Goal: Browse casually

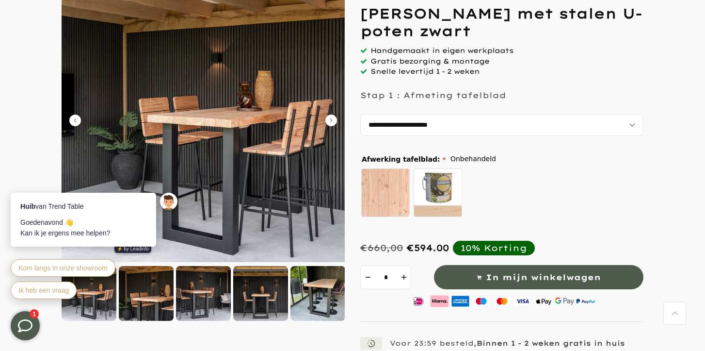
scroll to position [130, 0]
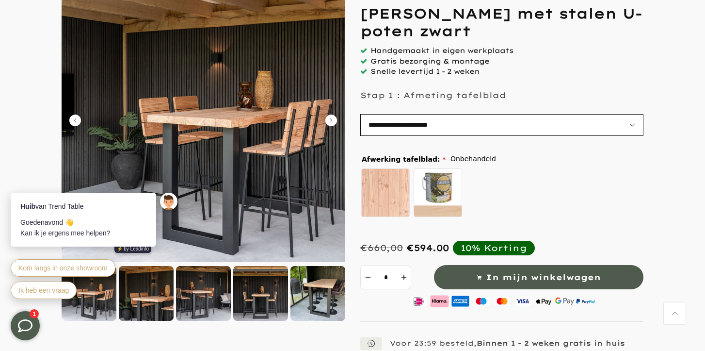
click at [630, 122] on select "**********" at bounding box center [501, 125] width 283 height 22
click at [360, 114] on select "**********" at bounding box center [501, 125] width 283 height 22
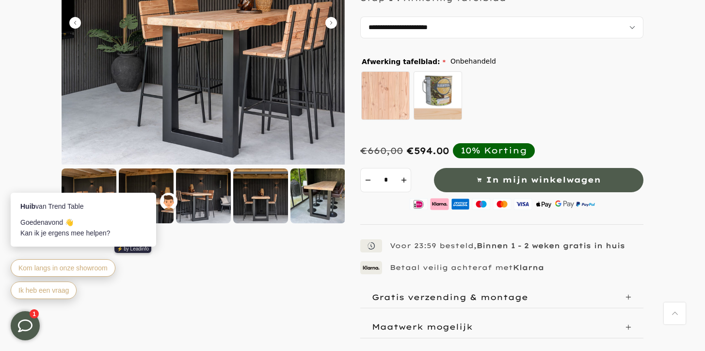
scroll to position [225, 0]
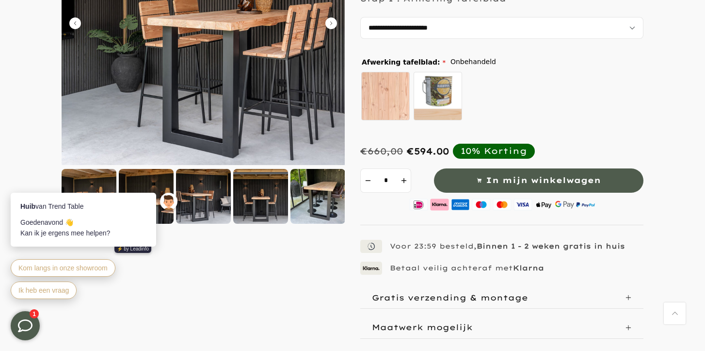
click at [265, 207] on div at bounding box center [260, 196] width 55 height 55
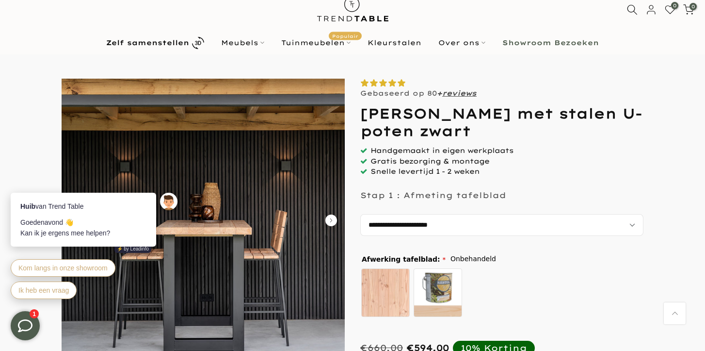
scroll to position [0, 0]
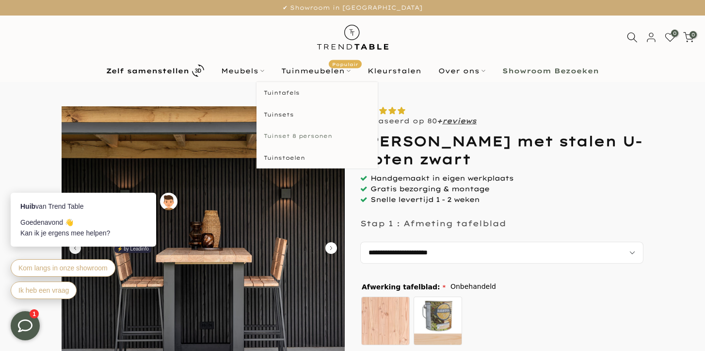
click at [307, 134] on link "Tuinset 8 personen" at bounding box center [317, 136] width 121 height 22
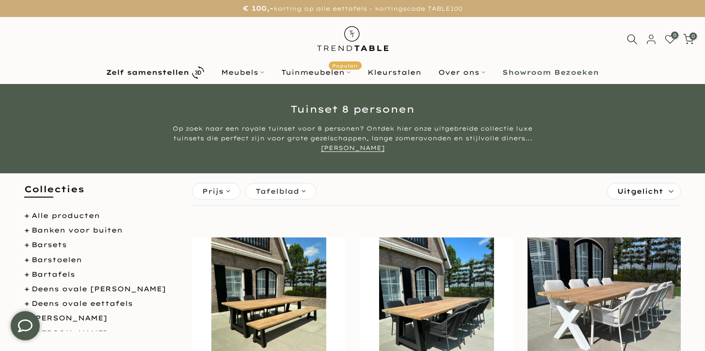
click at [306, 134] on div "Op zoek naar een royale tuinset voor 8 personen? Ontdek hier onze uitgebreide c…" at bounding box center [353, 138] width 364 height 29
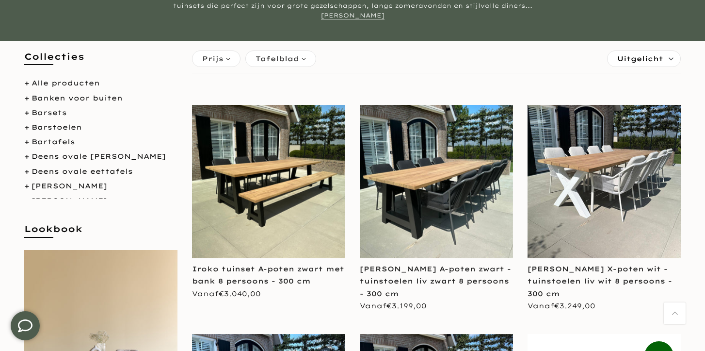
scroll to position [130, 0]
click at [94, 102] on link "Banken voor buiten" at bounding box center [77, 98] width 91 height 9
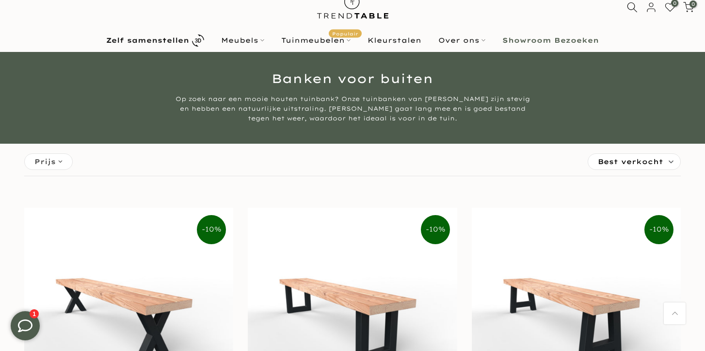
scroll to position [30, 0]
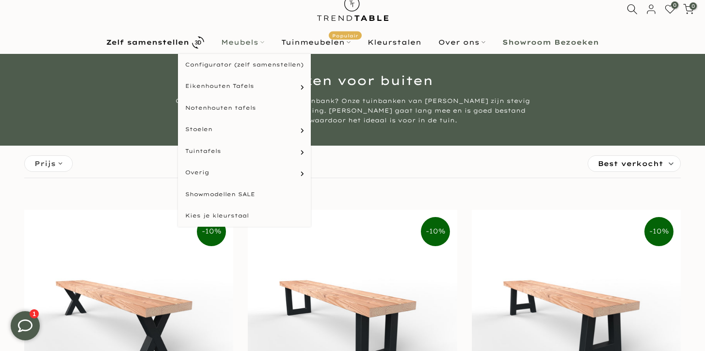
click at [254, 43] on link "Meubels" at bounding box center [243, 42] width 60 height 12
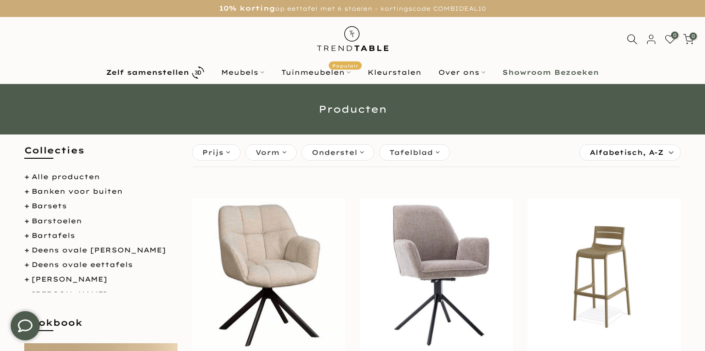
click at [570, 44] on div "0 0 / €0,00" at bounding box center [617, 39] width 177 height 12
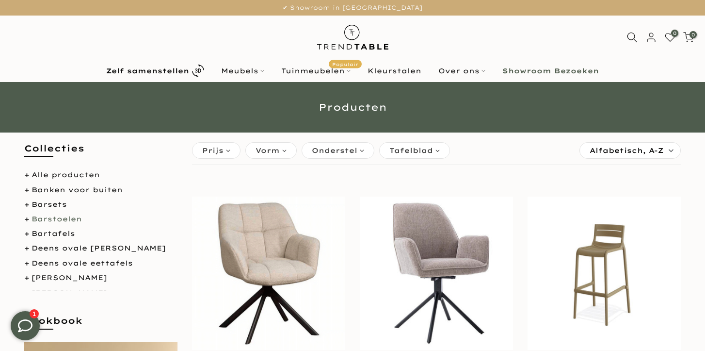
click at [61, 220] on link "Barstoelen" at bounding box center [57, 218] width 50 height 9
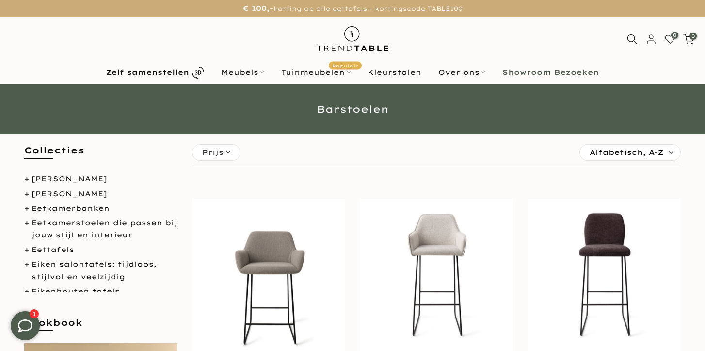
click at [204, 214] on img at bounding box center [268, 274] width 153 height 153
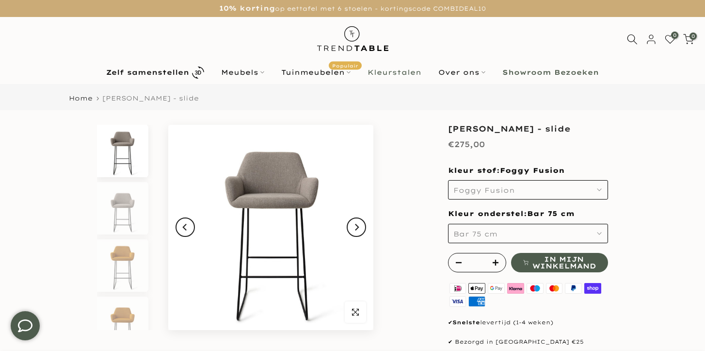
click at [404, 77] on link "Kleurstalen" at bounding box center [394, 72] width 71 height 12
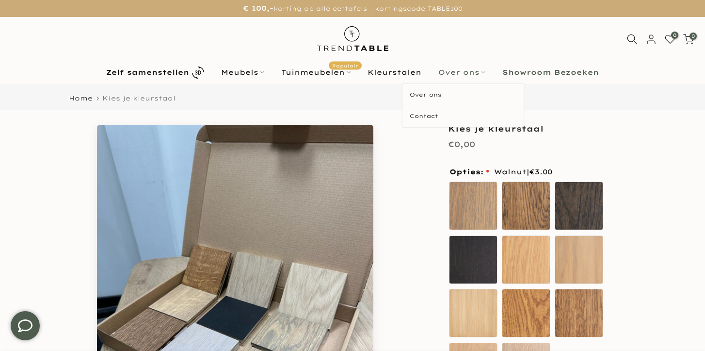
click at [458, 70] on link "Over ons" at bounding box center [462, 72] width 64 height 12
